Goal: Task Accomplishment & Management: Manage account settings

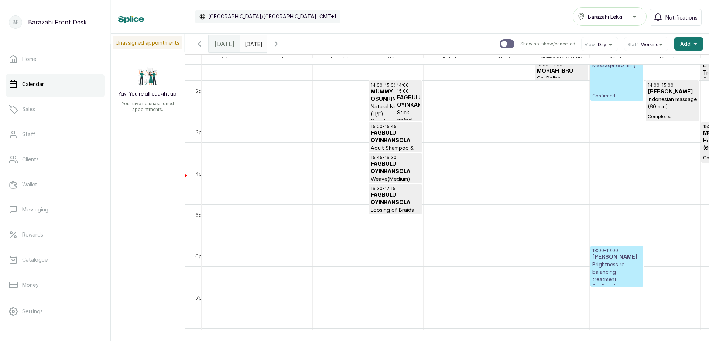
scroll to position [581, 0]
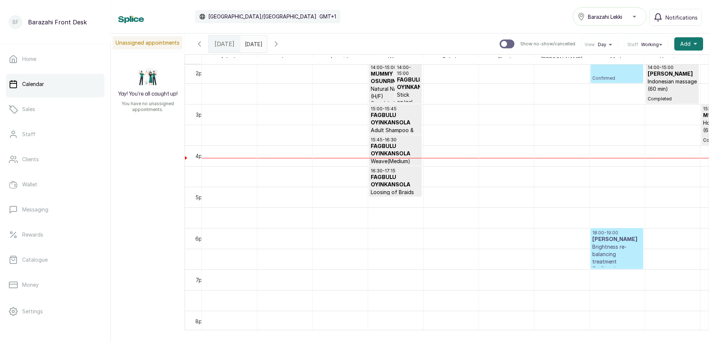
click at [657, 86] on p "Indonesian massage (60 min)" at bounding box center [672, 85] width 49 height 15
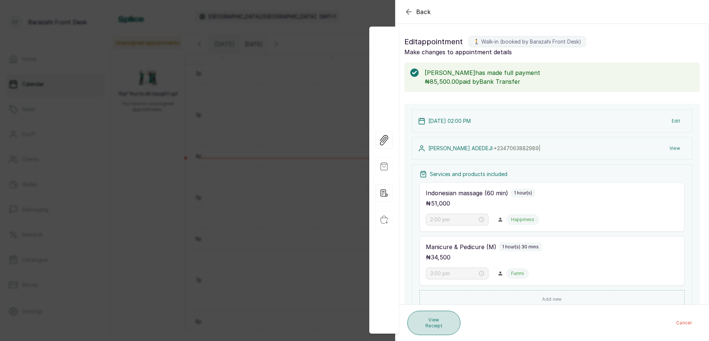
click at [427, 321] on button "View Receipt" at bounding box center [434, 323] width 53 height 24
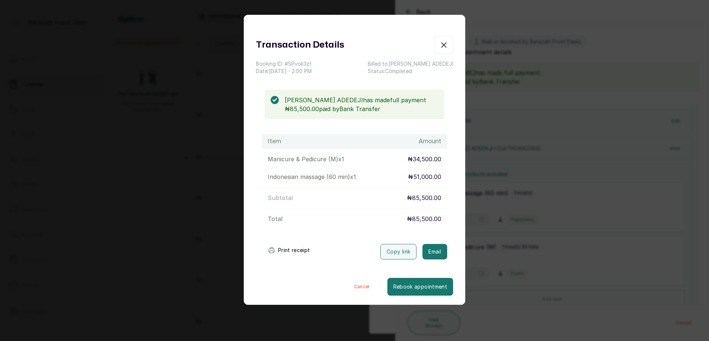
click at [286, 252] on button "Print receipt" at bounding box center [289, 250] width 54 height 15
click at [440, 44] on icon "button" at bounding box center [444, 45] width 9 height 9
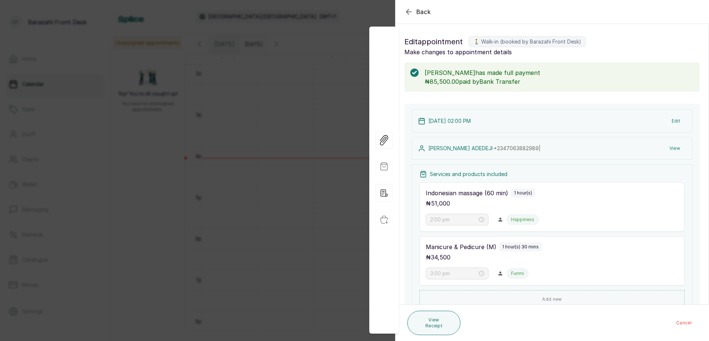
click at [415, 14] on button "Back" at bounding box center [418, 11] width 27 height 9
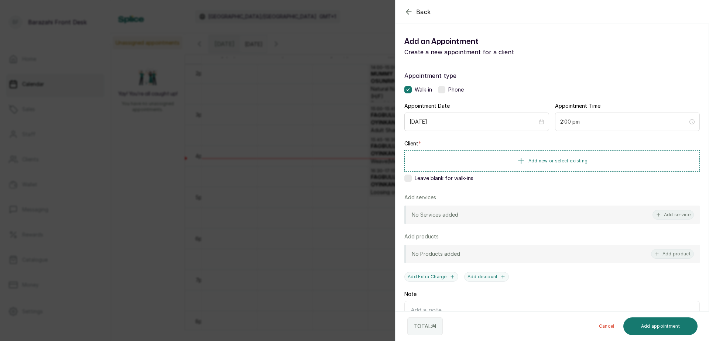
click at [406, 179] on label at bounding box center [408, 178] width 7 height 7
click at [662, 214] on button "Add service" at bounding box center [673, 215] width 41 height 10
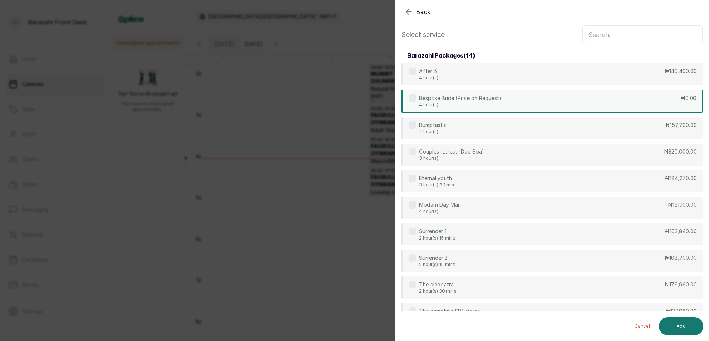
scroll to position [0, 0]
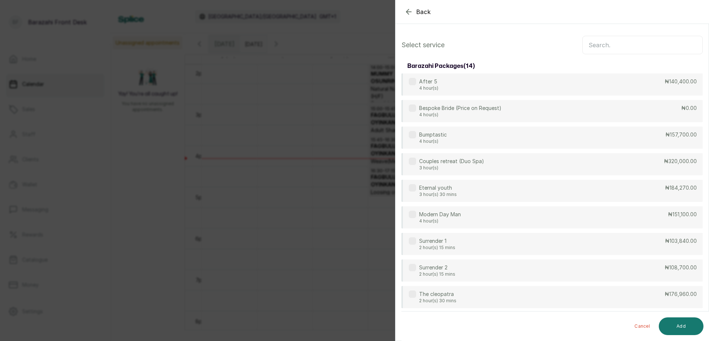
click at [624, 45] on input "text" at bounding box center [643, 45] width 120 height 18
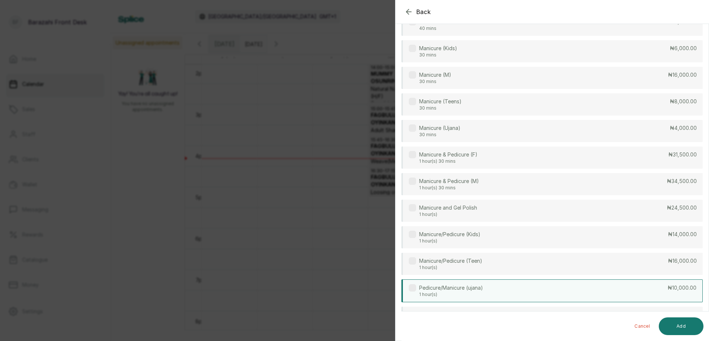
scroll to position [148, 0]
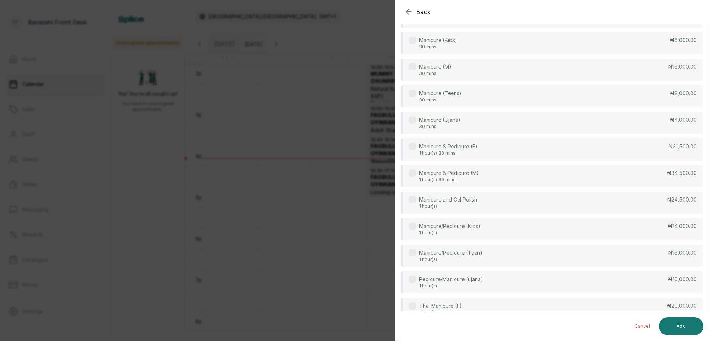
type input "MANI"
click at [567, 189] on div "Dry manicure 35 mins ₦13,000.00 Elim Manicure 0 mins ₦5,000.00 Express Manicure…" at bounding box center [553, 136] width 302 height 421
click at [566, 182] on div "Manicure & Pedicure (M) 1 hour(s) 30 mins ₦34,500.00" at bounding box center [553, 176] width 302 height 23
click at [679, 331] on button "Add" at bounding box center [681, 327] width 45 height 18
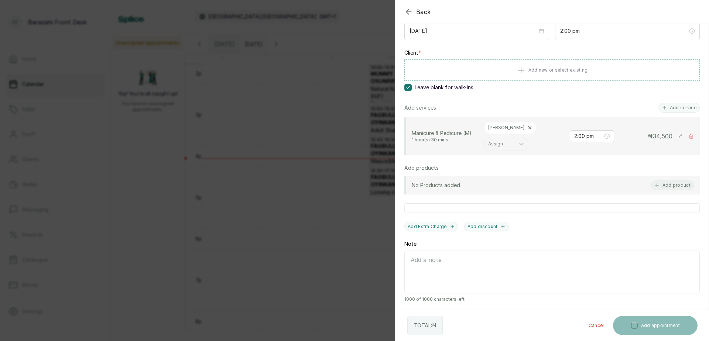
scroll to position [120, 0]
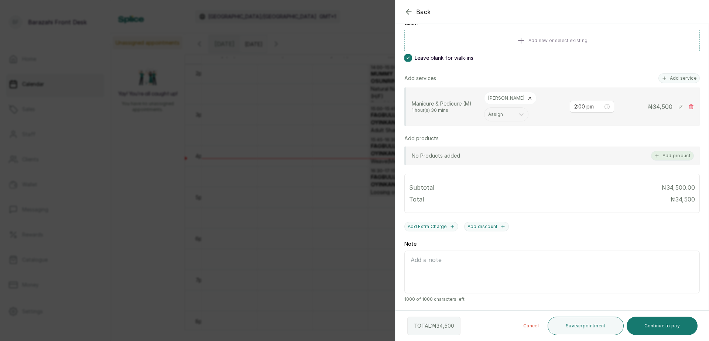
click at [674, 157] on button "Add product" at bounding box center [672, 156] width 43 height 10
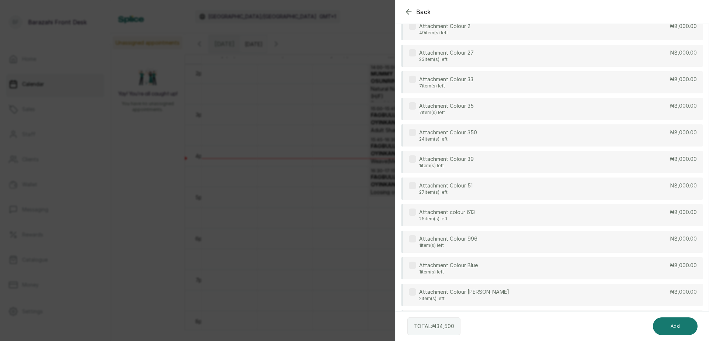
scroll to position [0, 0]
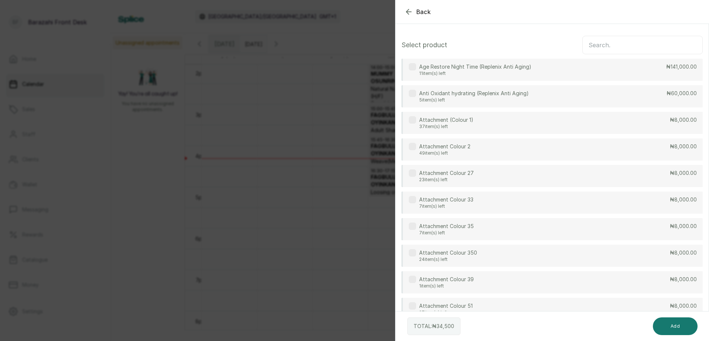
click at [629, 40] on input "text" at bounding box center [643, 45] width 120 height 18
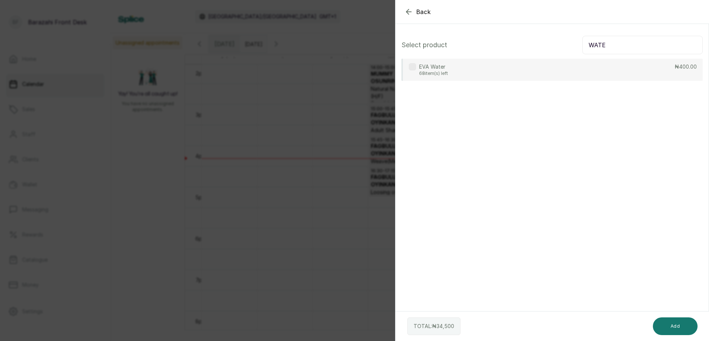
type input "WATE"
click at [598, 64] on div "EVA Water 68 item(s) left ₦400.00" at bounding box center [553, 70] width 302 height 22
click at [674, 323] on button "Add" at bounding box center [675, 327] width 45 height 18
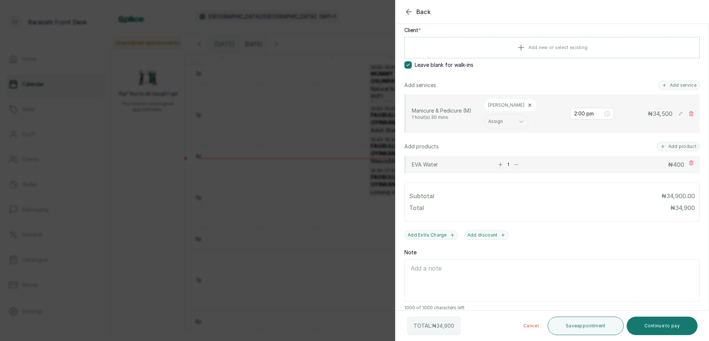
scroll to position [122, 0]
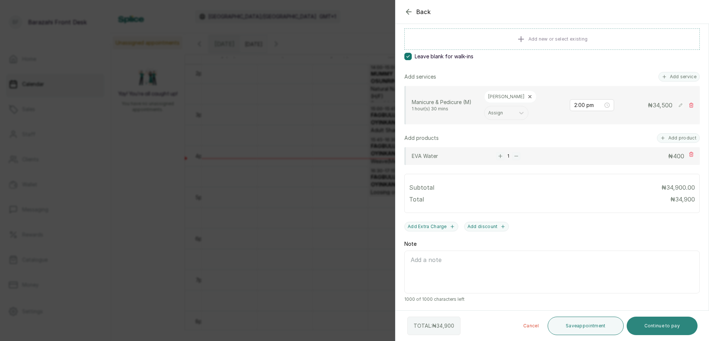
click at [656, 327] on button "Continue to pay" at bounding box center [662, 326] width 71 height 18
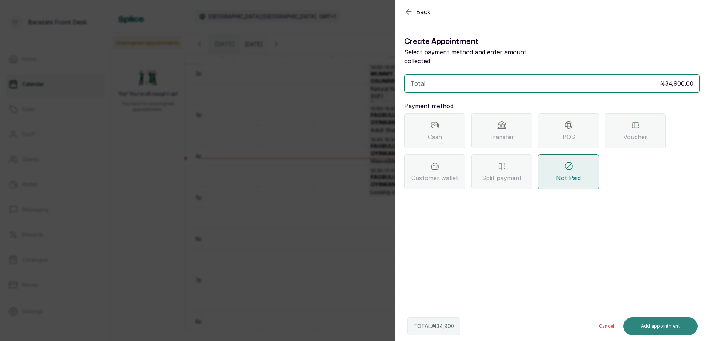
scroll to position [0, 0]
click at [551, 122] on div "POS" at bounding box center [568, 130] width 61 height 35
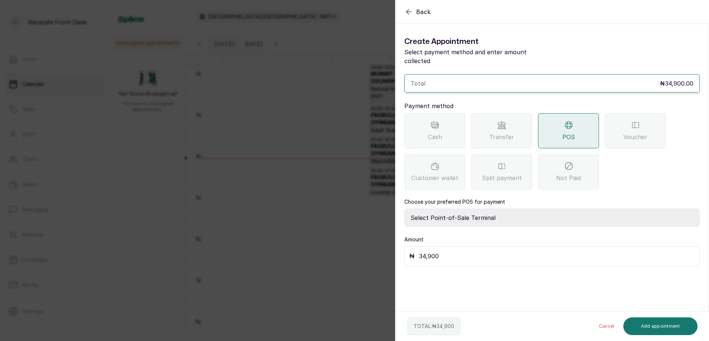
click at [481, 210] on select "Select Point-of-Sale Terminal Paystack POS Paystack-Titan Access POS Access Ban…" at bounding box center [553, 218] width 296 height 18
select select "4d1b21be-96f6-4525-8484-90dd038af117"
click at [405, 209] on select "Select Point-of-Sale Terminal Paystack POS Paystack-Titan Access POS Access Ban…" at bounding box center [553, 218] width 296 height 18
click at [649, 324] on button "Add appointment" at bounding box center [661, 327] width 75 height 18
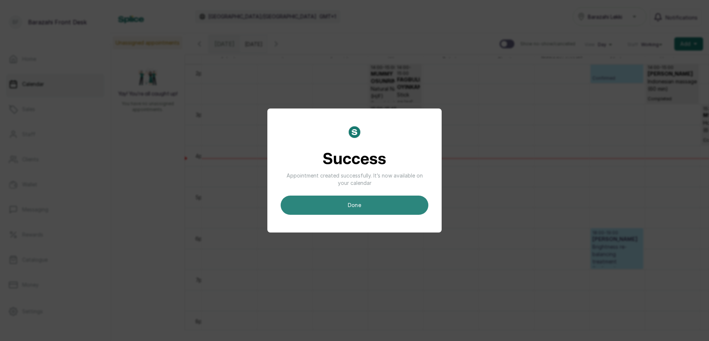
click at [379, 204] on button "done" at bounding box center [355, 205] width 148 height 19
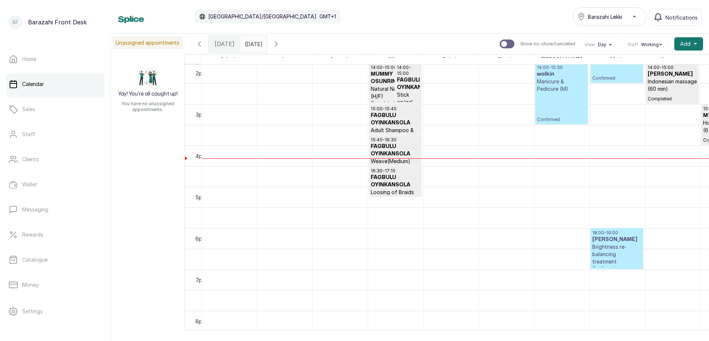
click at [569, 88] on p "Manicure & Pedicure (M)" at bounding box center [561, 85] width 49 height 15
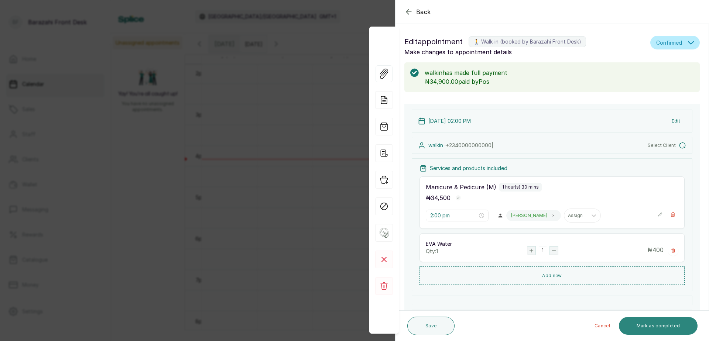
click at [641, 329] on button "Mark as completed" at bounding box center [658, 326] width 79 height 18
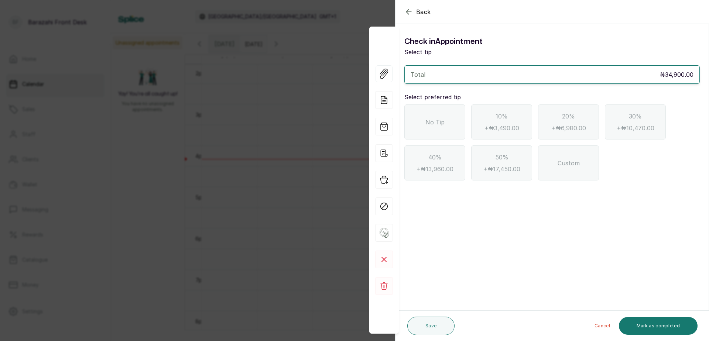
click at [455, 127] on div "No Tip" at bounding box center [435, 122] width 61 height 35
click at [650, 323] on button "Mark as completed" at bounding box center [658, 326] width 79 height 18
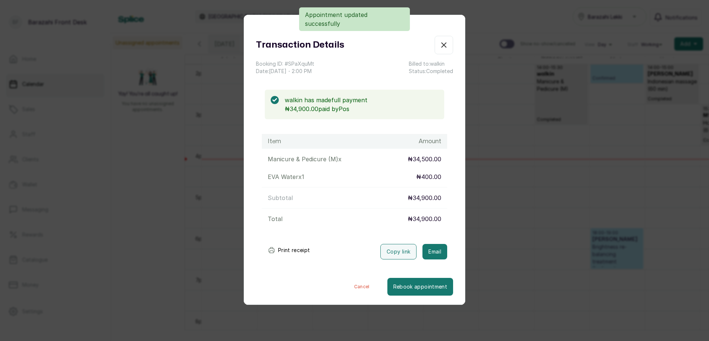
click at [295, 252] on button "Print receipt" at bounding box center [289, 250] width 54 height 15
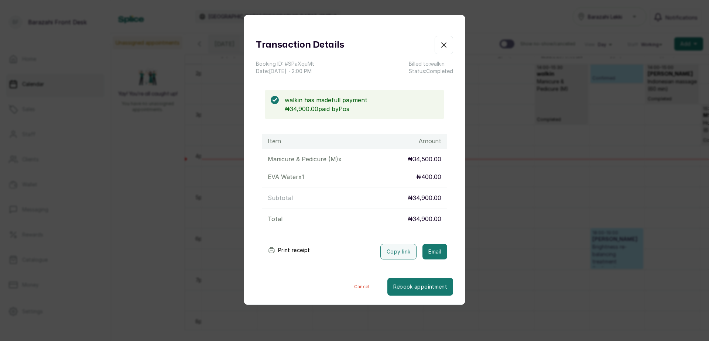
click at [440, 47] on icon "button" at bounding box center [444, 45] width 9 height 9
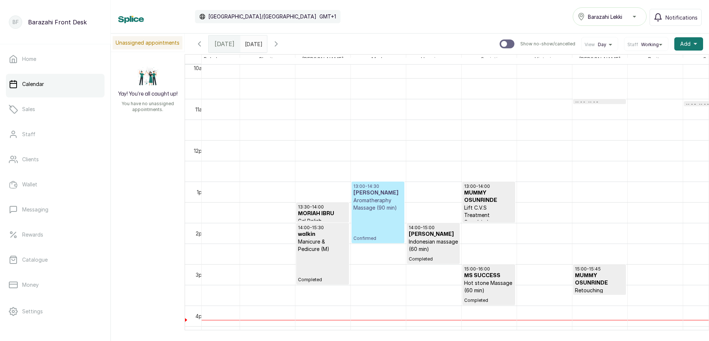
scroll to position [433, 239]
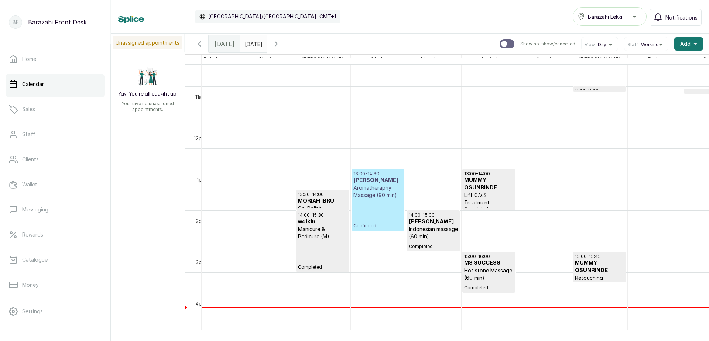
click at [498, 199] on div "13:00 - 14:00 MUMMY OSUNRINDE Lift C.V.S Treatment Completed" at bounding box center [488, 189] width 49 height 37
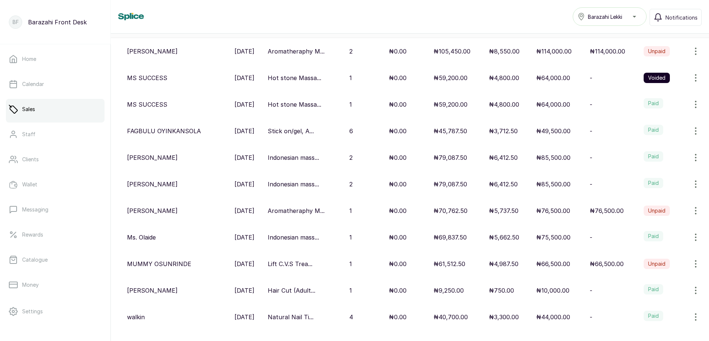
scroll to position [152, 0]
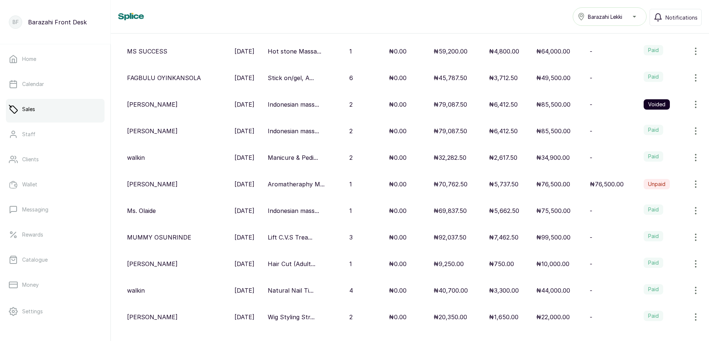
click at [692, 239] on icon "button" at bounding box center [696, 237] width 9 height 9
click at [553, 240] on p "₦99,500.00" at bounding box center [554, 237] width 34 height 9
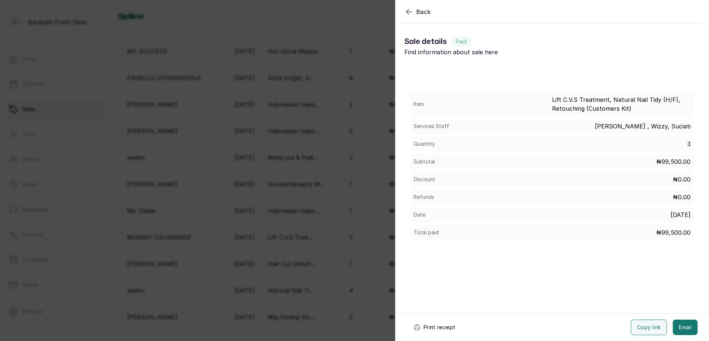
click at [441, 330] on button "Print receipt" at bounding box center [435, 328] width 54 height 16
drag, startPoint x: 408, startPoint y: 12, endPoint x: 402, endPoint y: 21, distance: 10.7
click at [408, 12] on icon "button" at bounding box center [409, 11] width 9 height 9
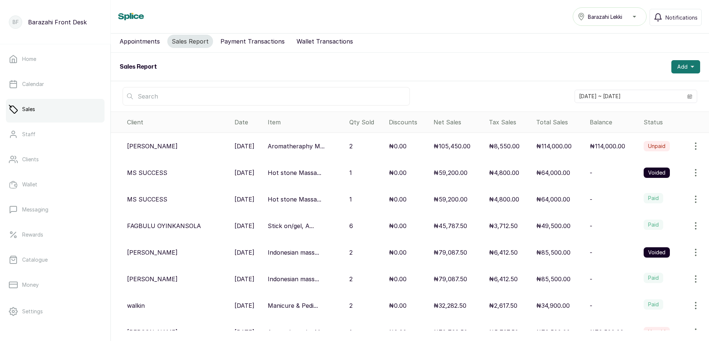
scroll to position [0, 0]
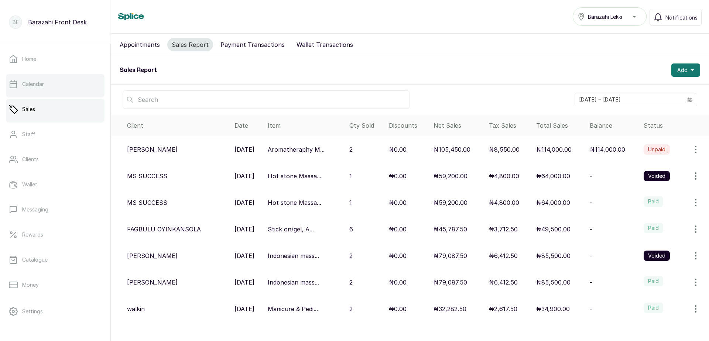
click at [25, 84] on p "Calendar" at bounding box center [33, 84] width 22 height 7
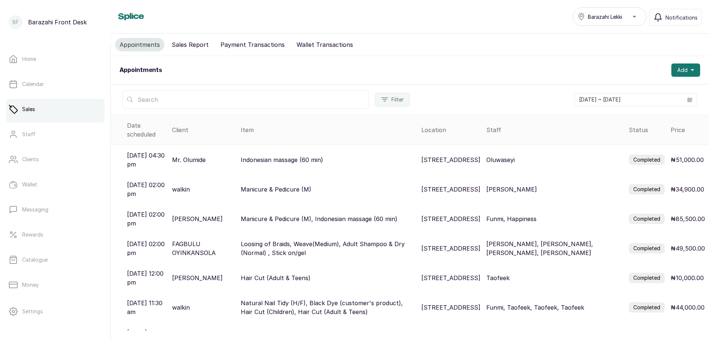
drag, startPoint x: 617, startPoint y: 233, endPoint x: 551, endPoint y: 198, distance: 75.2
click at [551, 204] on td "Funmi, Happiness" at bounding box center [555, 219] width 143 height 30
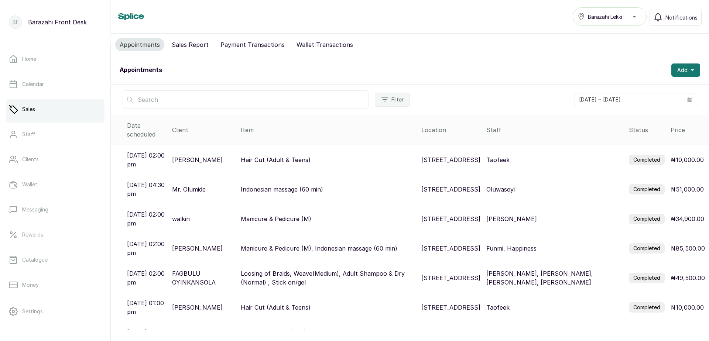
click at [646, 155] on label "Completed" at bounding box center [647, 160] width 36 height 10
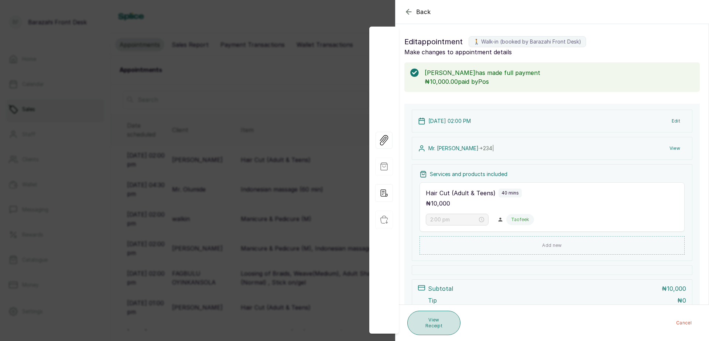
click at [436, 321] on button "View Receipt" at bounding box center [434, 323] width 53 height 24
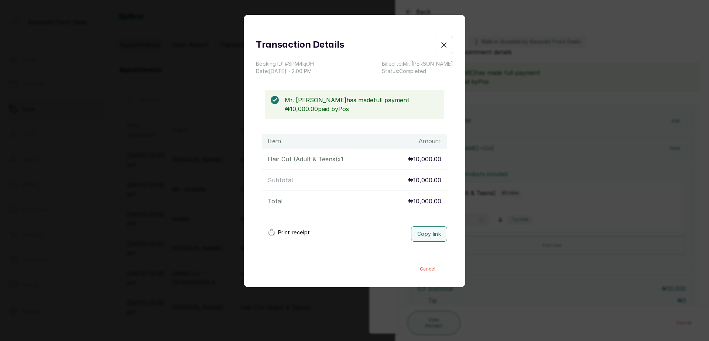
click at [301, 231] on button "Print receipt" at bounding box center [289, 232] width 54 height 15
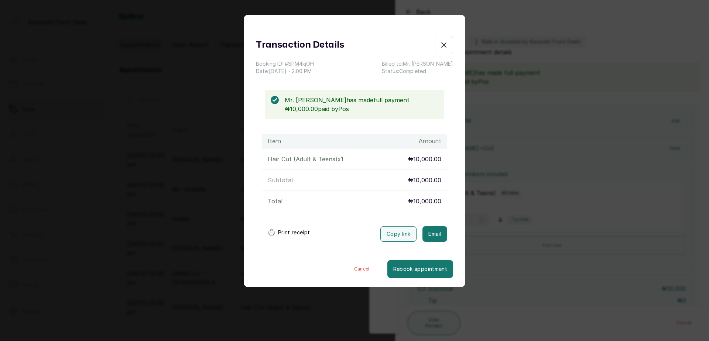
click at [441, 45] on icon "button" at bounding box center [444, 45] width 9 height 9
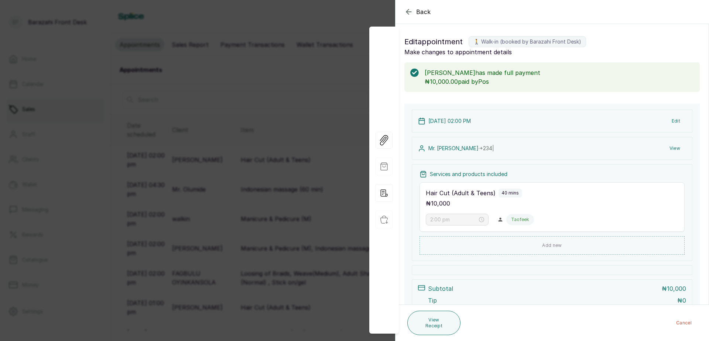
click at [413, 11] on button "Back" at bounding box center [418, 11] width 27 height 9
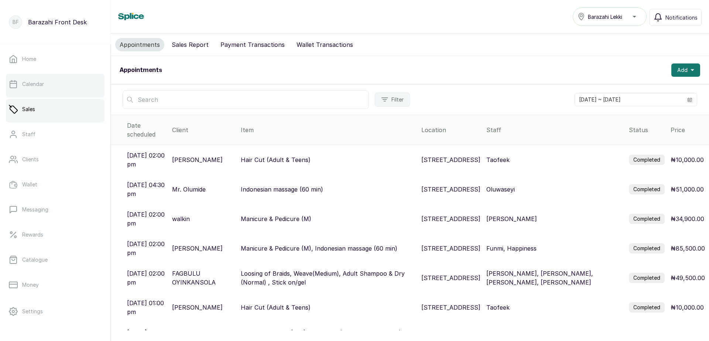
click at [28, 84] on p "Calendar" at bounding box center [33, 84] width 22 height 7
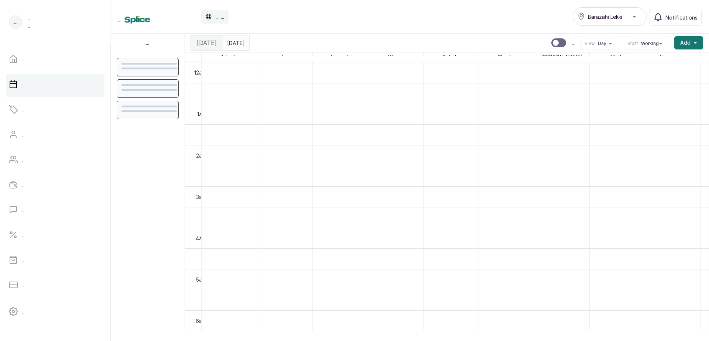
scroll to position [249, 0]
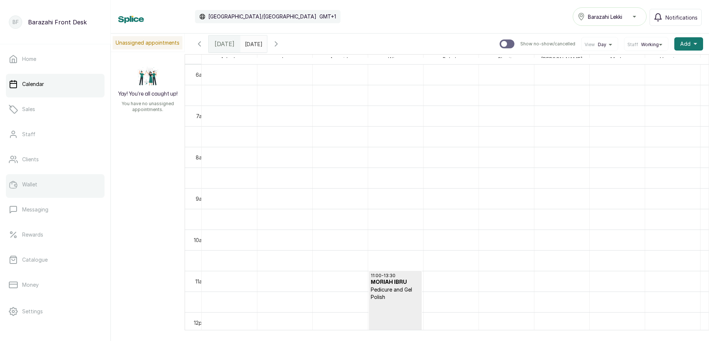
click at [43, 188] on link "Wallet" at bounding box center [55, 184] width 99 height 21
